Goal: Navigation & Orientation: Find specific page/section

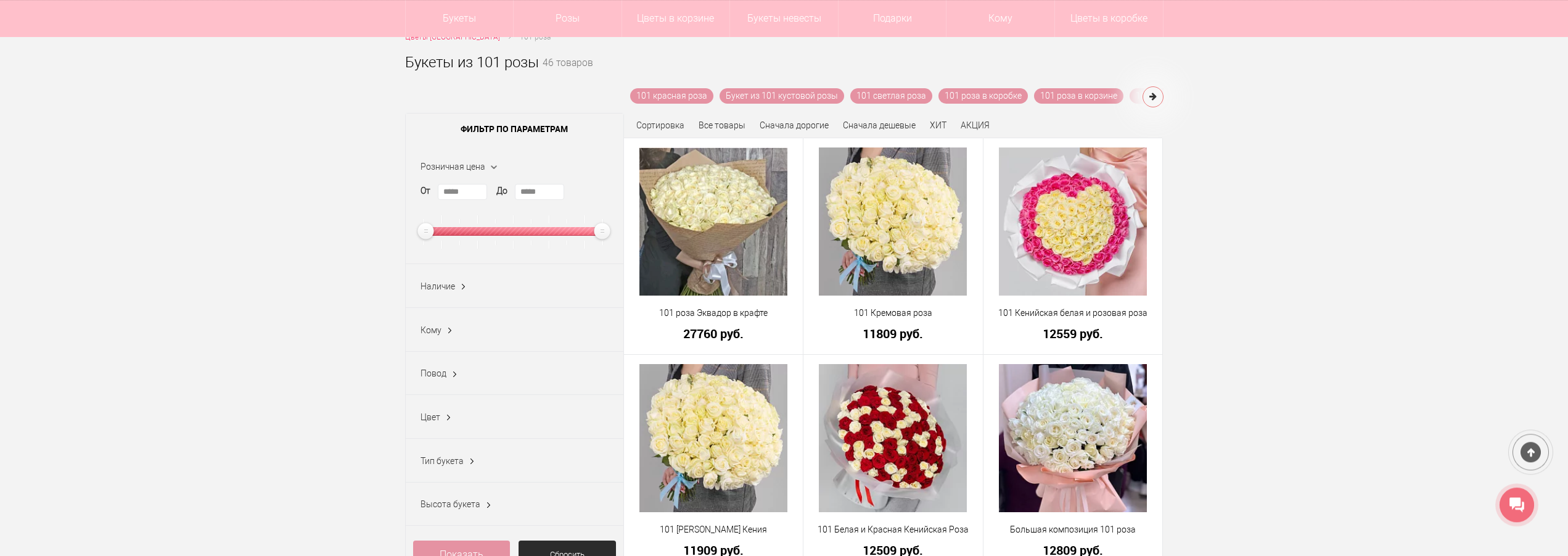
scroll to position [189, 0]
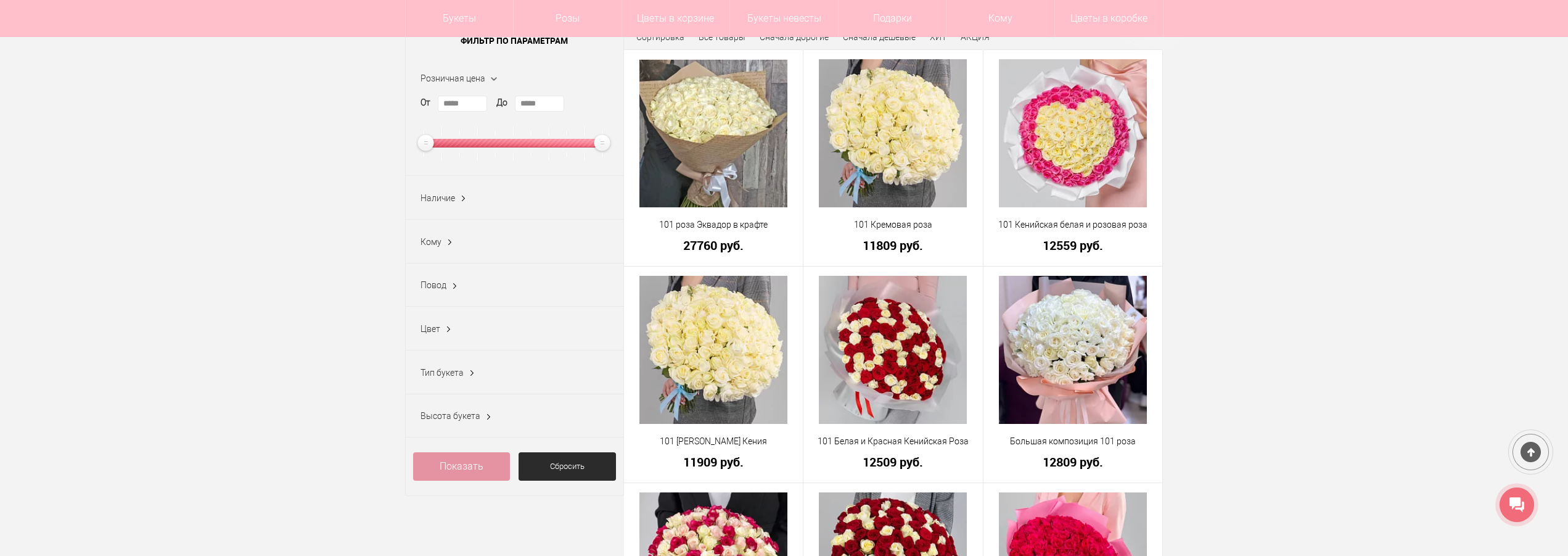
click at [459, 200] on ins at bounding box center [463, 198] width 13 height 16
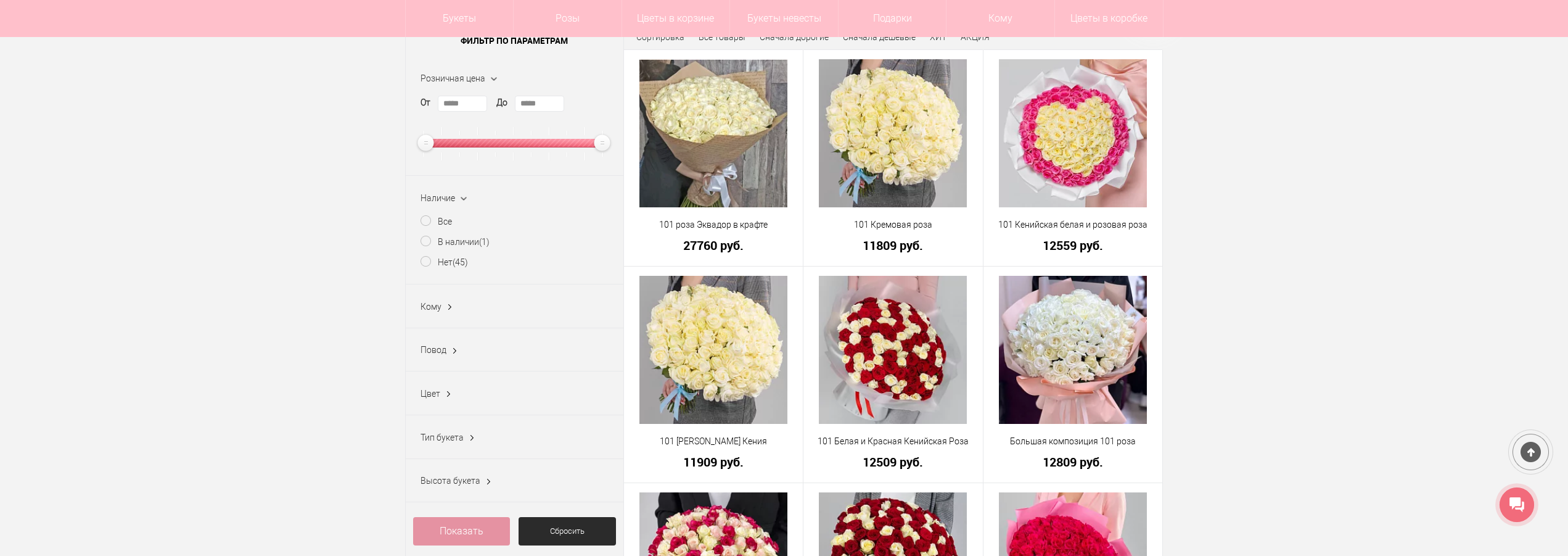
click at [459, 200] on ins at bounding box center [463, 199] width 16 height 13
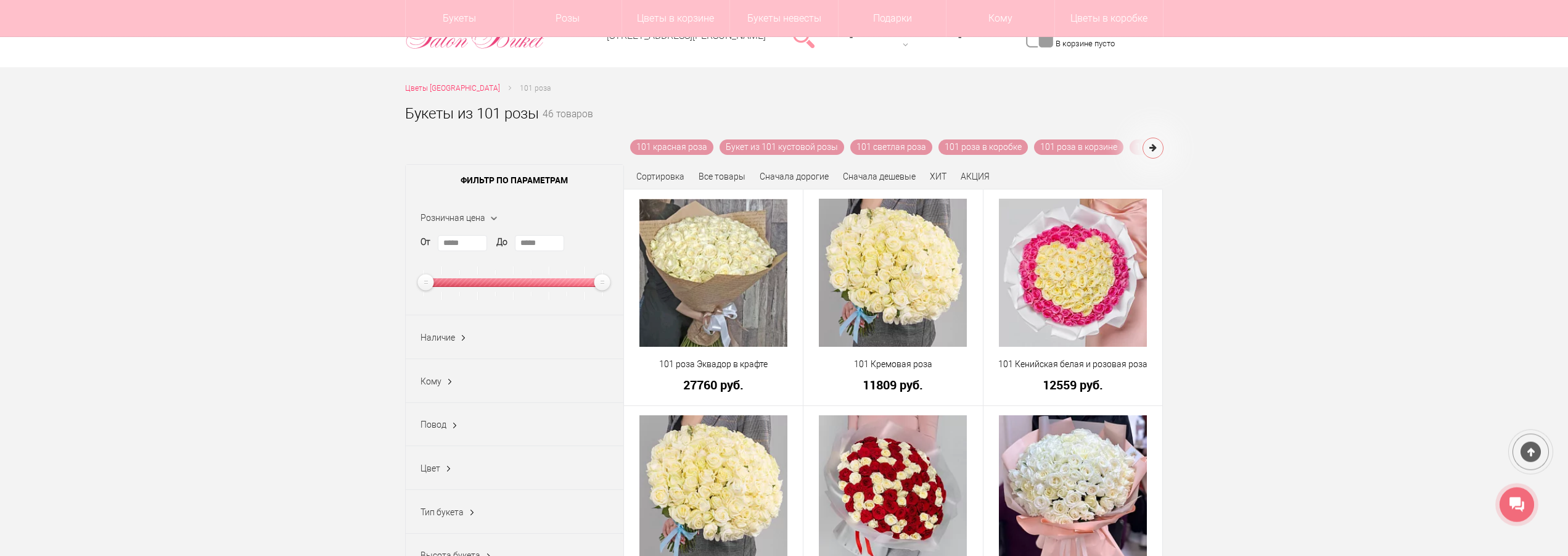
scroll to position [0, 0]
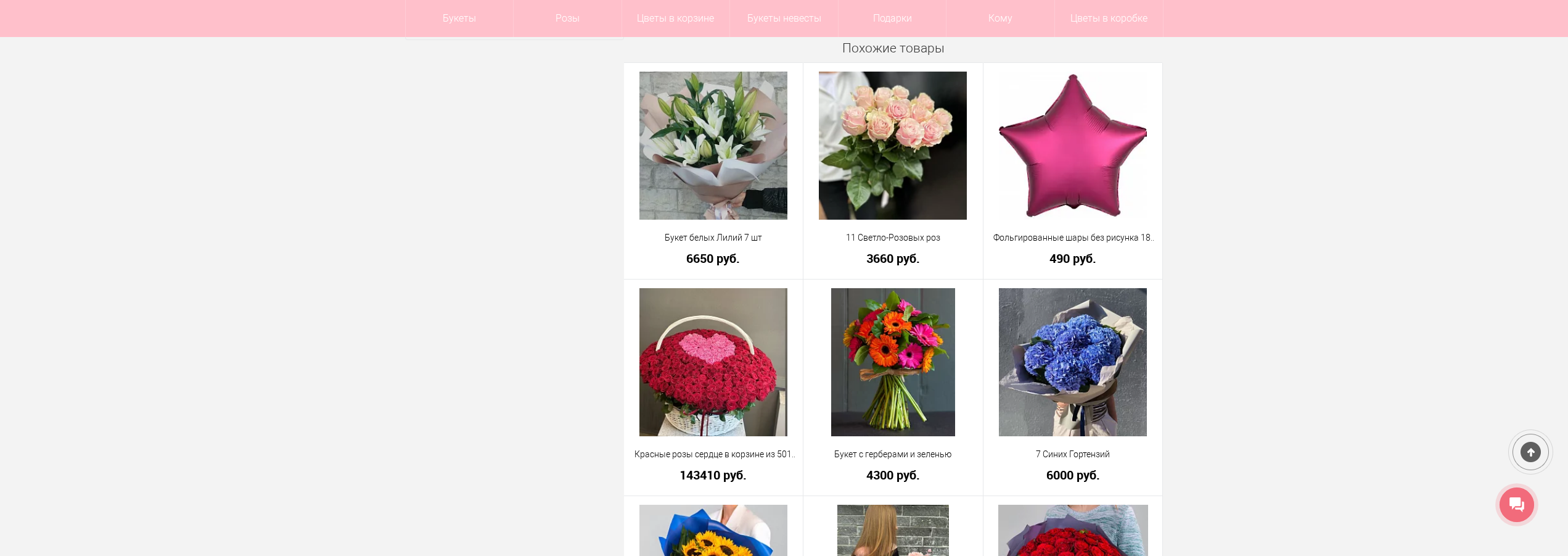
scroll to position [881, 0]
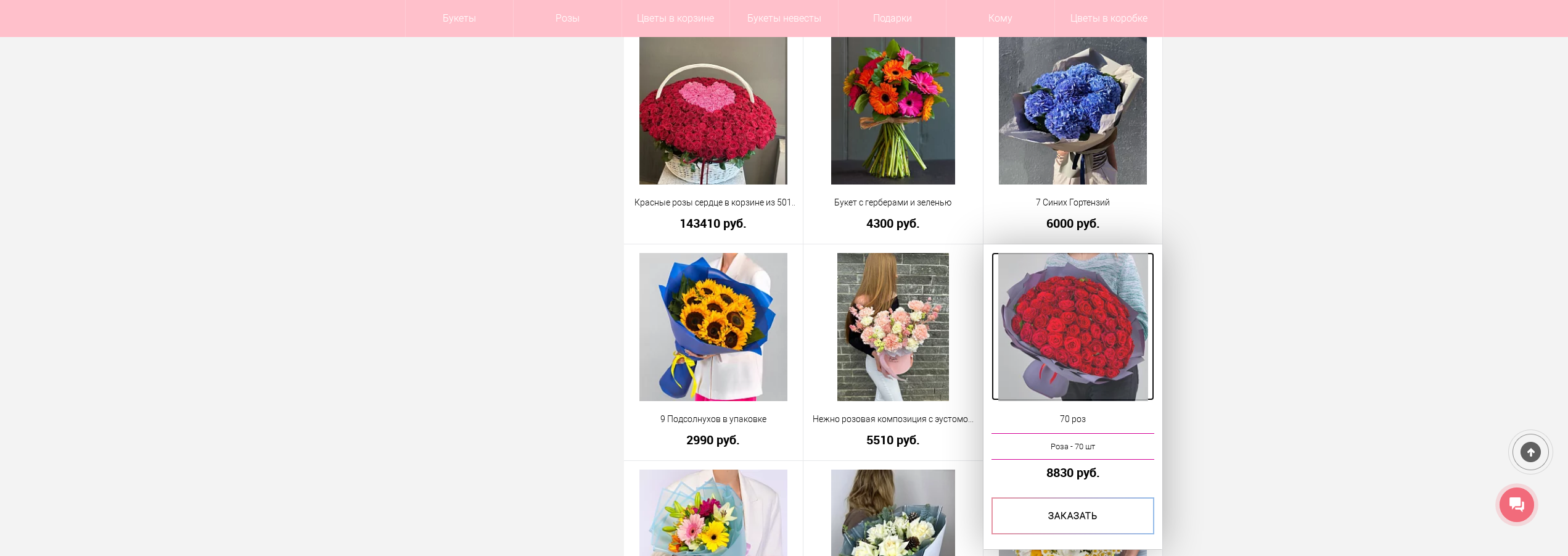
click at [1087, 347] on img at bounding box center [1073, 326] width 150 height 148
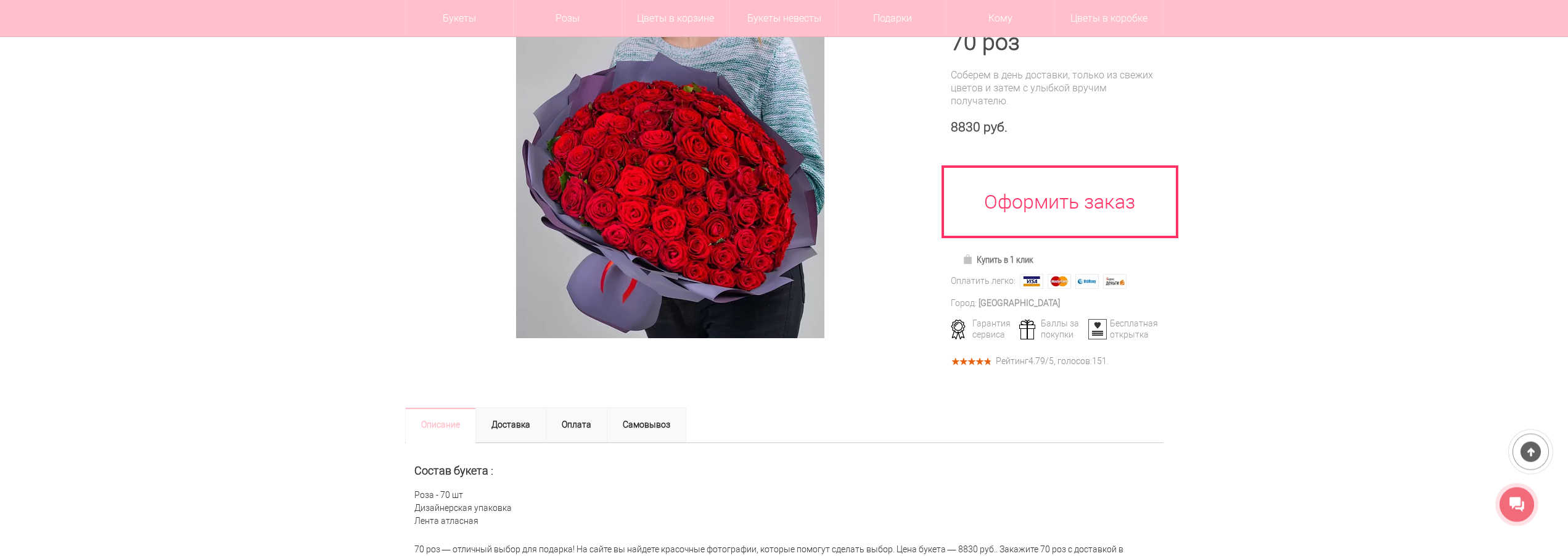
scroll to position [126, 0]
